Goal: Transaction & Acquisition: Purchase product/service

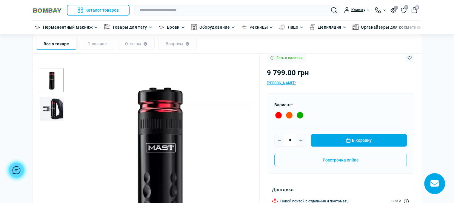
scroll to position [79, 0]
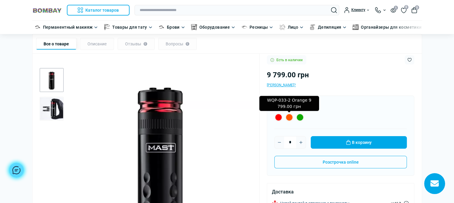
click at [289, 119] on label "WQP-033-2 Orange 9 799.00 грн" at bounding box center [289, 117] width 8 height 8
click at [289, 116] on label "WQP-033-2 Orange 9 799.00 грн" at bounding box center [289, 117] width 8 height 8
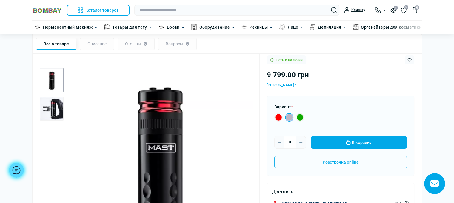
click at [289, 116] on label "WQP-033-2 Orange 9 799.00 грн" at bounding box center [289, 117] width 8 height 8
click at [299, 116] on label "WQP-033-1 Green 9 799.00 грн" at bounding box center [300, 117] width 8 height 8
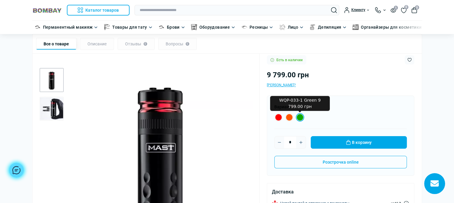
click at [299, 116] on label "WQP-033-1 Green 9 799.00 грн" at bounding box center [300, 117] width 8 height 8
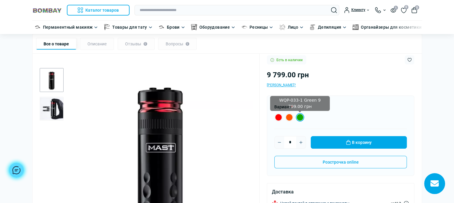
click at [252, 91] on div at bounding box center [160, 153] width 184 height 184
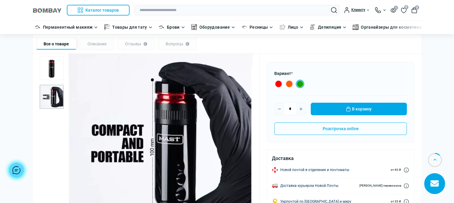
scroll to position [112, 0]
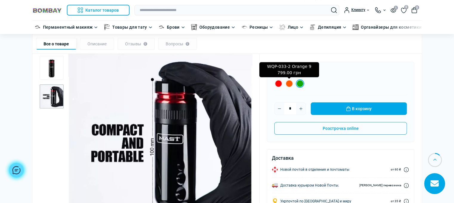
click at [289, 83] on label "WQP-033-2 Orange 9 799.00 грн" at bounding box center [289, 83] width 8 height 8
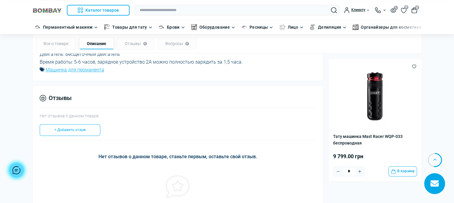
scroll to position [475, 0]
